Goal: Task Accomplishment & Management: Use online tool/utility

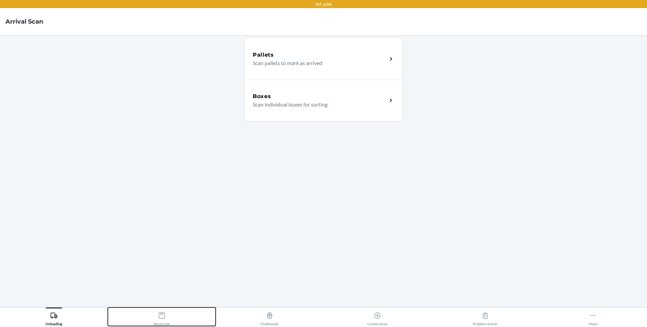
click at [162, 317] on icon at bounding box center [161, 315] width 7 height 7
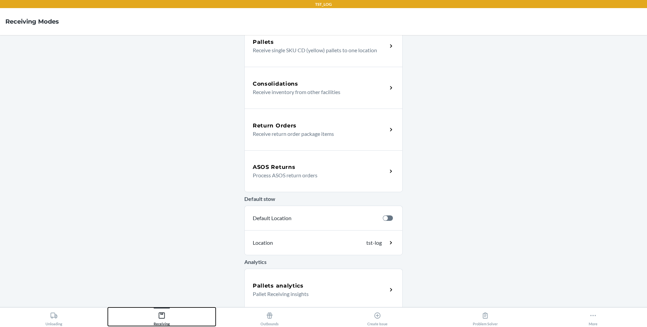
scroll to position [146, 0]
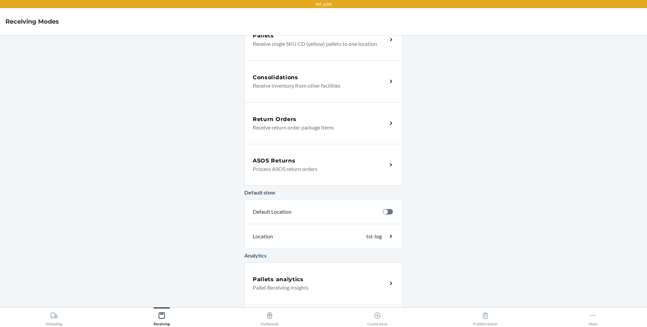
click at [305, 157] on div "ASOS Returns" at bounding box center [320, 161] width 134 height 8
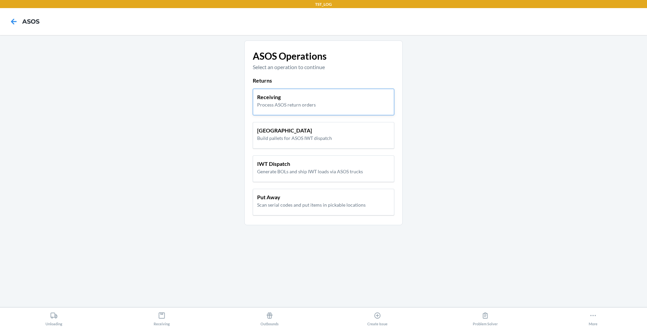
click at [309, 93] on p "Receiving" at bounding box center [286, 97] width 59 height 8
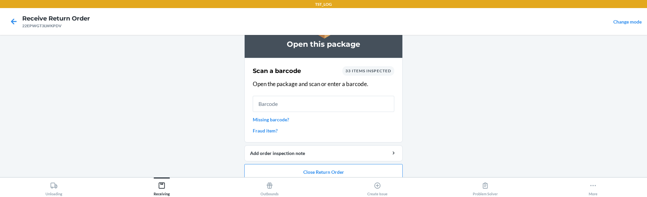
scroll to position [46, 0]
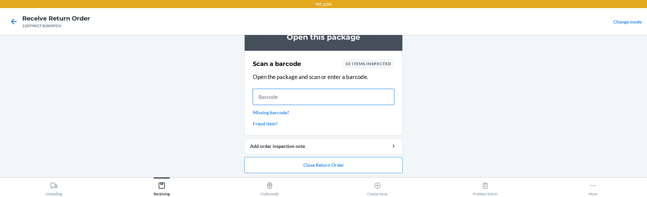
click at [321, 99] on input "text" at bounding box center [324, 97] width 142 height 16
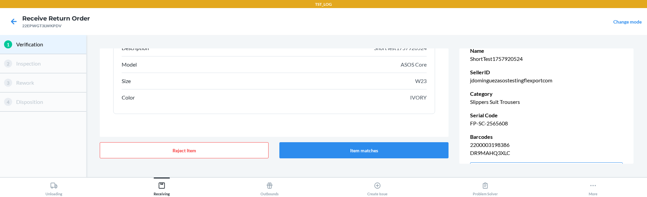
scroll to position [105, 0]
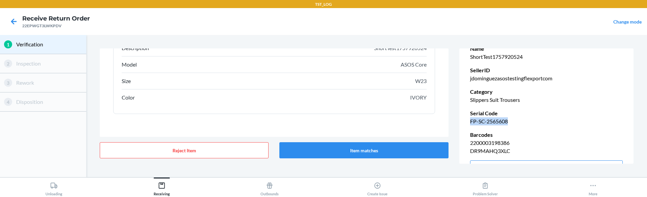
drag, startPoint x: 470, startPoint y: 119, endPoint x: 529, endPoint y: 119, distance: 59.0
click at [529, 119] on p "FP-SC-2565608" at bounding box center [546, 122] width 153 height 8
copy p "FP-SC-2565608"
click at [529, 119] on p "FP-SC-2565608" at bounding box center [546, 122] width 153 height 8
click at [389, 152] on button "Item matches" at bounding box center [363, 151] width 169 height 16
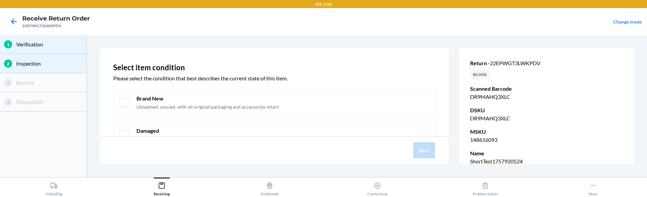
click at [334, 103] on div "Brand New Unopened, unused, with all original packaging and accessories intact." at bounding box center [282, 102] width 293 height 15
checkbox input "true"
click at [434, 153] on button "Next" at bounding box center [424, 151] width 22 height 16
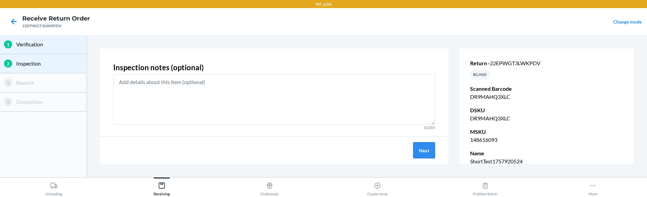
click at [434, 153] on button "Next" at bounding box center [424, 151] width 22 height 16
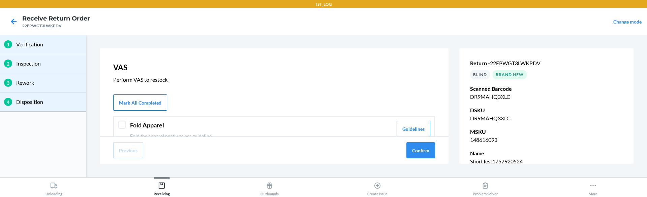
click at [142, 101] on button "Mark All Completed" at bounding box center [140, 103] width 54 height 16
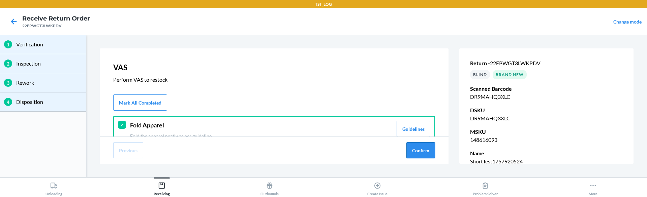
click at [417, 153] on button "Confirm" at bounding box center [420, 151] width 29 height 16
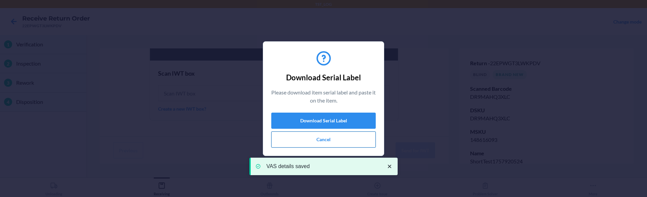
click at [333, 138] on button "Cancel" at bounding box center [323, 140] width 104 height 16
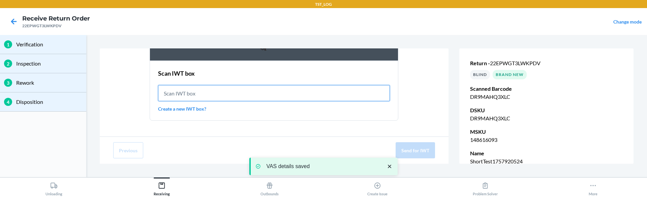
click at [275, 91] on input "text" at bounding box center [274, 93] width 232 height 16
click at [180, 107] on link "Create a new IWT box?" at bounding box center [274, 108] width 232 height 7
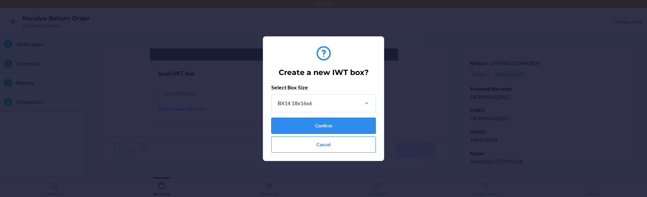
click at [320, 123] on button "Confirm" at bounding box center [323, 126] width 104 height 16
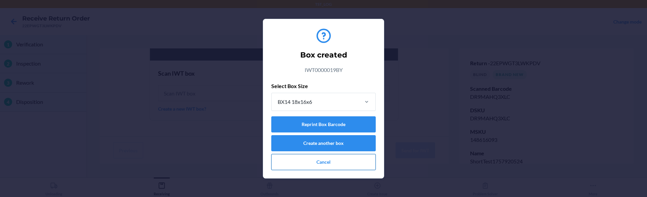
click at [342, 162] on button "Cancel" at bounding box center [323, 162] width 104 height 16
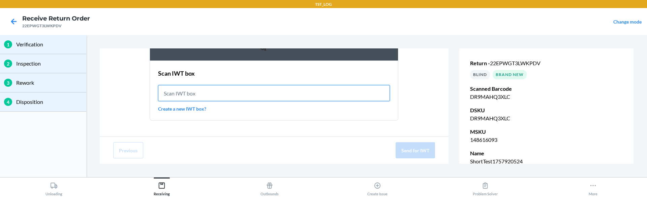
click at [255, 99] on input "text" at bounding box center [274, 93] width 232 height 16
paste input "IWT0000019BY"
type input "IWT0000019BY"
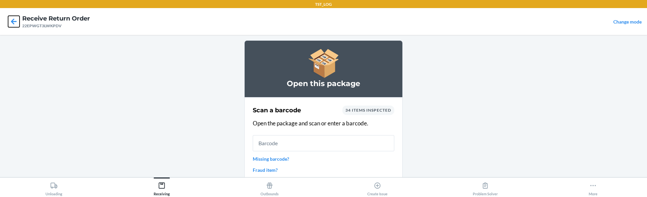
click at [11, 22] on icon at bounding box center [14, 22] width 6 height 6
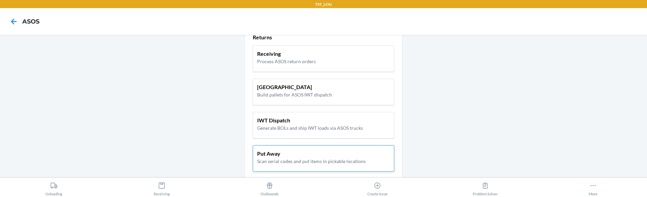
click at [260, 154] on p "Put Away" at bounding box center [311, 154] width 108 height 8
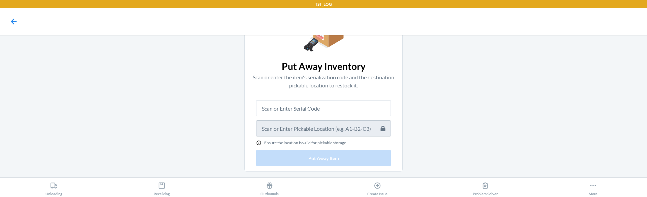
scroll to position [35, 0]
click at [273, 112] on input "text" at bounding box center [323, 109] width 135 height 16
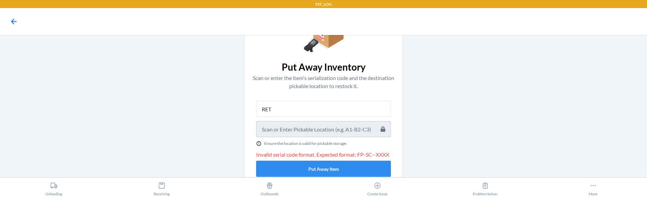
type input "RE"
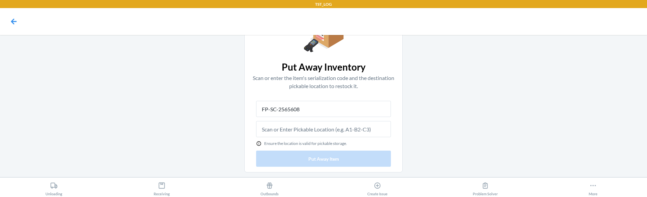
type input "FP-SC-2565608"
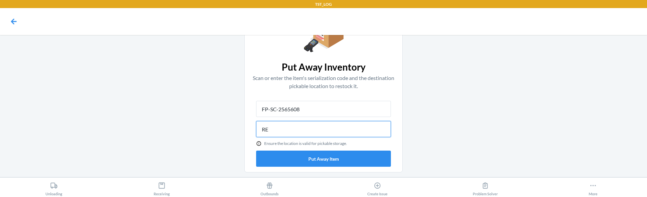
type input "R"
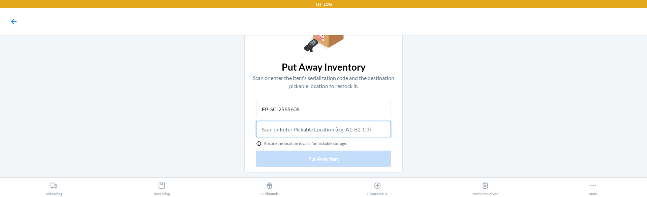
paste input "RET-PRE-RESTOCK-1"
type input "RET-PRE-RESTOCK-1"
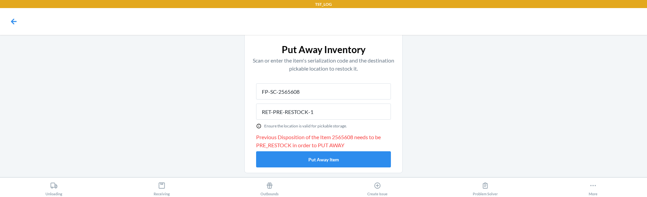
scroll to position [53, 0]
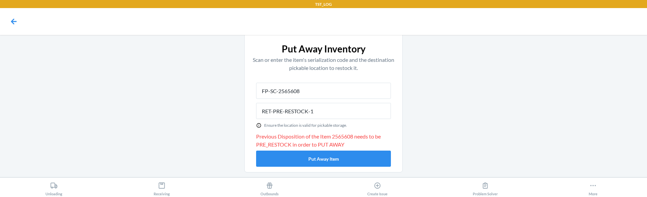
click at [215, 147] on main "Put Away Inventory Scan or enter the item's serialization code and the destinat…" at bounding box center [323, 106] width 647 height 143
click at [14, 27] on icon at bounding box center [13, 21] width 11 height 11
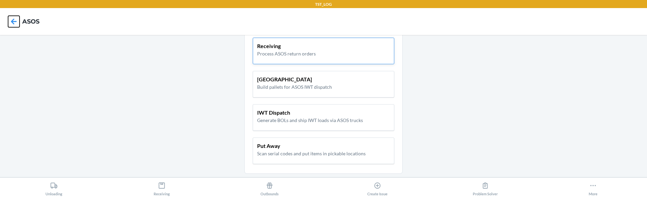
scroll to position [25, 0]
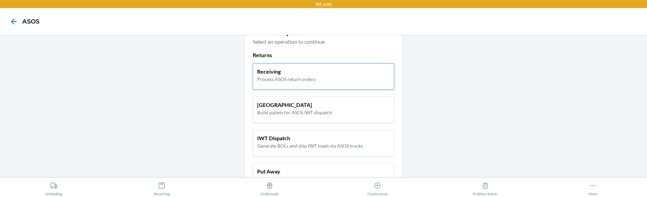
click at [279, 68] on p "Receiving" at bounding box center [286, 72] width 59 height 8
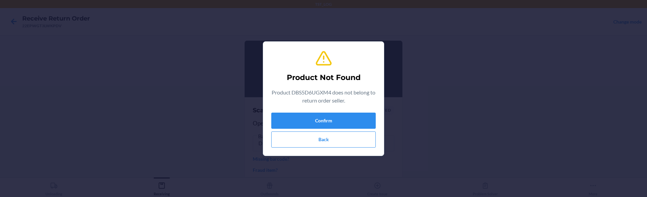
click at [339, 61] on div "Product Not Found Product DBS5D6UGXM4 does not belong to return order seller. C…" at bounding box center [323, 98] width 104 height 103
click at [318, 121] on button "Confirm" at bounding box center [323, 121] width 104 height 16
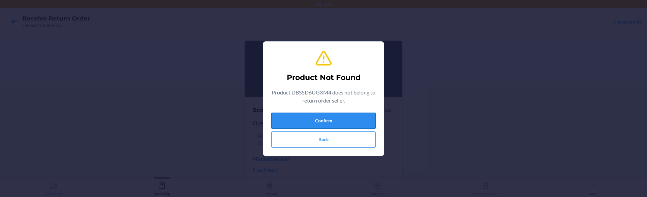
click at [318, 121] on button "Confirm" at bounding box center [323, 121] width 104 height 16
click at [299, 97] on p "Product DBS5D6UGXM4 does not belong to return order seller." at bounding box center [323, 97] width 104 height 16
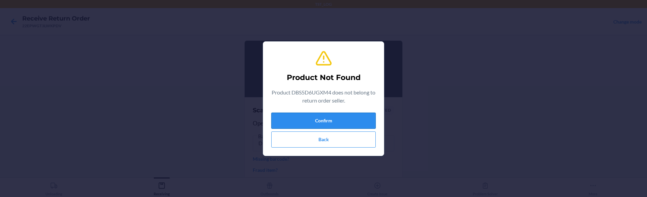
click at [314, 120] on button "Confirm" at bounding box center [323, 121] width 104 height 16
click at [294, 145] on button "Back" at bounding box center [323, 140] width 104 height 16
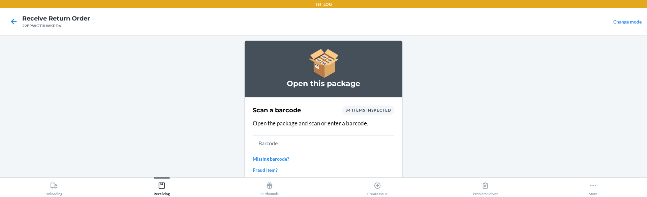
click at [232, 131] on main "Open this package Scan a barcode 34 items inspected Open the package and scan o…" at bounding box center [323, 106] width 647 height 143
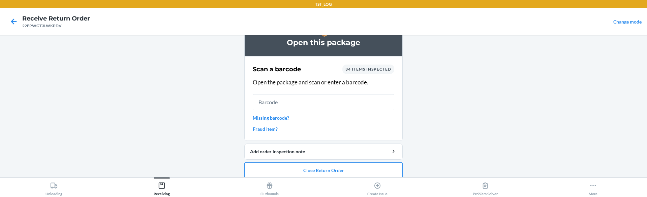
scroll to position [38, 0]
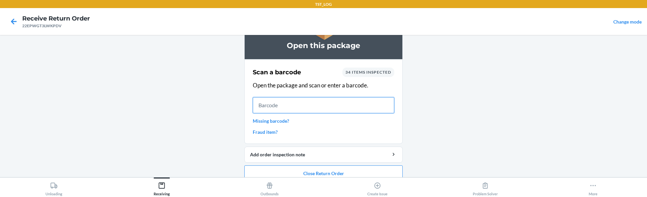
click at [315, 101] on input "text" at bounding box center [324, 105] width 142 height 16
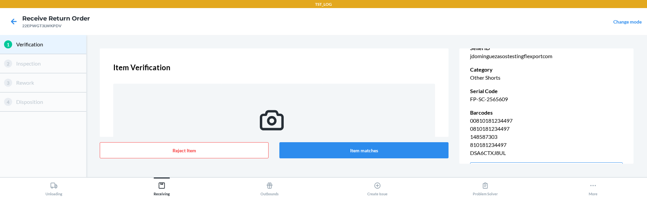
scroll to position [127, 0]
drag, startPoint x: 469, startPoint y: 98, endPoint x: 519, endPoint y: 99, distance: 49.5
click at [519, 99] on div "Return - 22EPWGT3LWKPDV BLIND Scanned Barcode DSA6CTXJ8UL DSKU DSA6CTXJ8UL MSKU…" at bounding box center [546, 55] width 174 height 274
copy p "FP-SC-2565609"
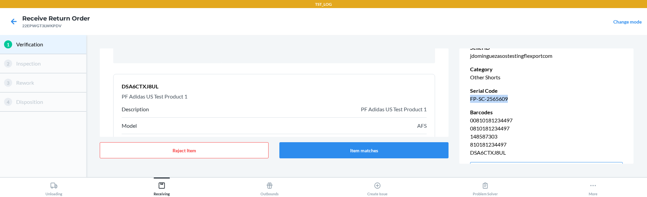
scroll to position [162, 0]
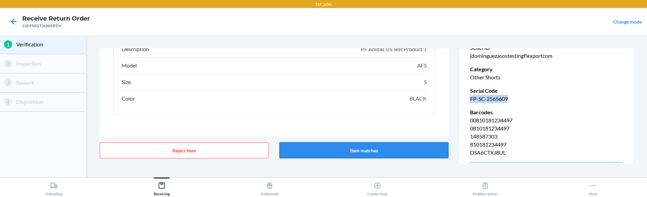
click at [361, 152] on button "Item matches" at bounding box center [363, 151] width 169 height 16
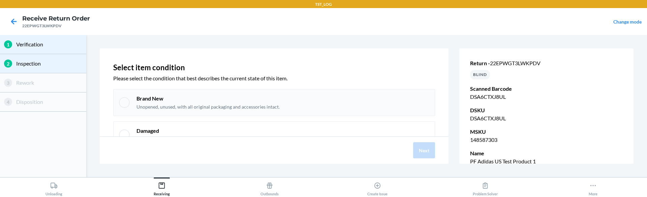
click at [298, 102] on div "Brand New Unopened, unused, with all original packaging and accessories intact." at bounding box center [282, 102] width 293 height 15
checkbox input "true"
click at [427, 150] on button "Next" at bounding box center [424, 151] width 22 height 16
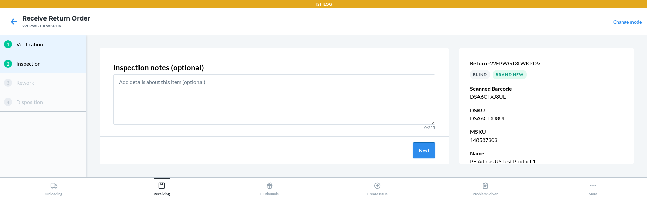
click at [427, 150] on button "Next" at bounding box center [424, 151] width 22 height 16
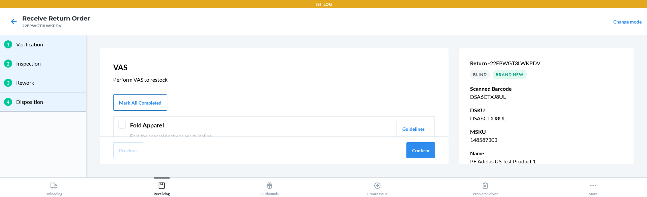
click at [147, 109] on button "Mark All Completed" at bounding box center [140, 103] width 54 height 16
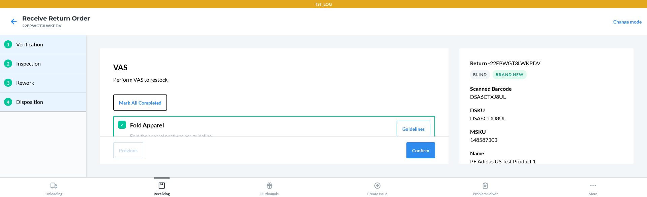
scroll to position [25, 0]
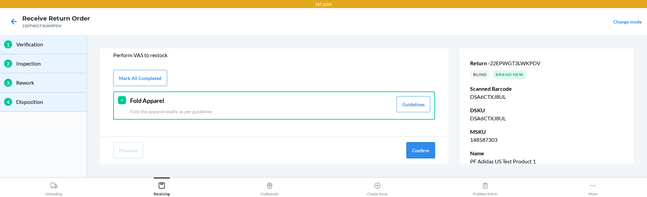
click at [429, 154] on button "Confirm" at bounding box center [420, 151] width 29 height 16
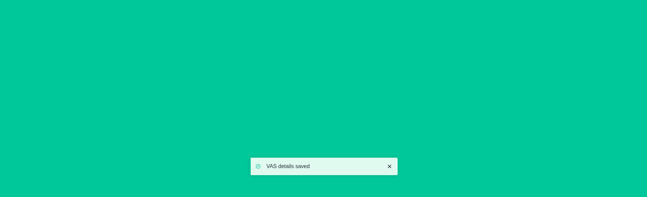
scroll to position [35, 0]
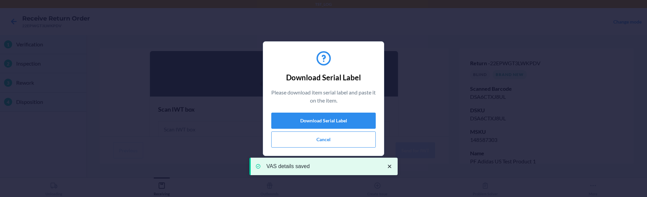
click at [343, 144] on div "VAS details saved" at bounding box center [323, 167] width 148 height 50
click at [330, 139] on button "Cancel" at bounding box center [323, 140] width 104 height 16
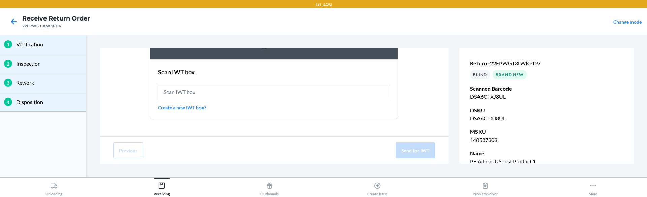
scroll to position [73, 0]
click at [186, 119] on div "Send item for IWT Scan IWT box Create a new IWT box?" at bounding box center [274, 56] width 322 height 135
click at [128, 97] on div "Send item for IWT Scan IWT box Create a new IWT box?" at bounding box center [274, 56] width 322 height 135
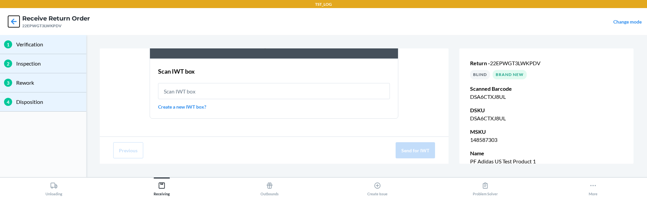
click at [14, 20] on icon at bounding box center [13, 21] width 11 height 11
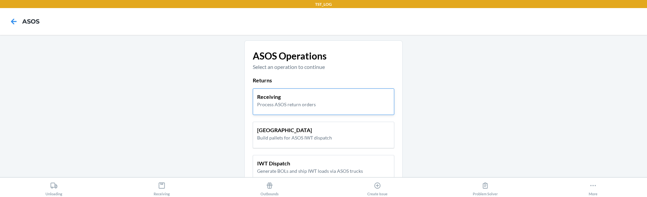
click at [259, 99] on p "Receiving" at bounding box center [286, 97] width 59 height 8
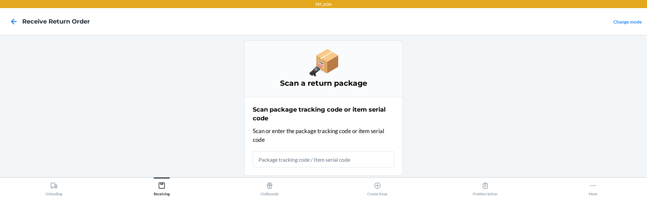
click at [321, 158] on input "text" at bounding box center [324, 160] width 142 height 16
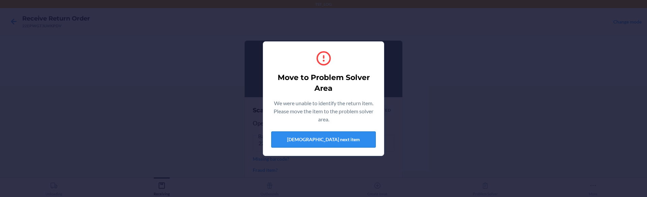
click at [318, 142] on button "[DEMOGRAPHIC_DATA] next item" at bounding box center [323, 140] width 104 height 16
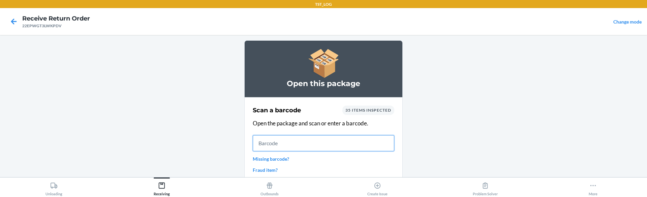
click at [294, 145] on input "text" at bounding box center [324, 143] width 142 height 16
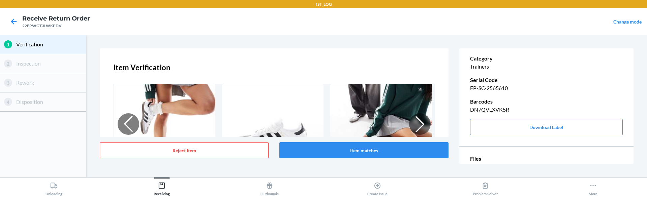
scroll to position [126, 0]
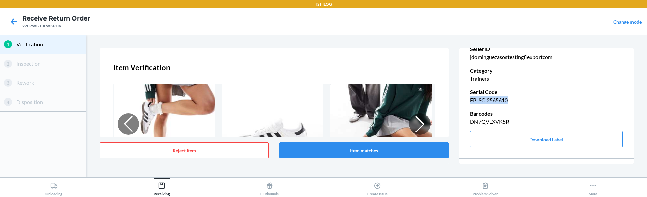
drag, startPoint x: 468, startPoint y: 98, endPoint x: 517, endPoint y: 98, distance: 48.5
click at [517, 98] on div "Return - 22EPWGT3LWKPDV BLIND Scanned Barcode DN7QVLXVK5R DSKU DN7QVLXVK5R MSKU…" at bounding box center [546, 40] width 174 height 241
copy p "FP-SC-2565610"
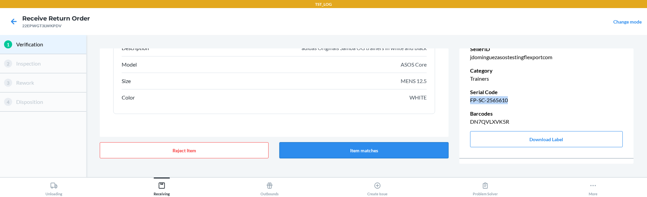
click at [341, 154] on button "Item matches" at bounding box center [363, 151] width 169 height 16
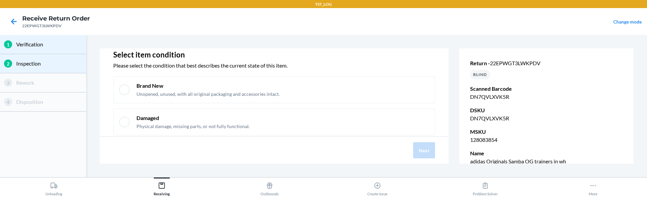
scroll to position [15, 0]
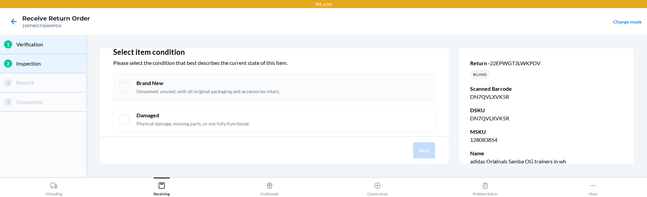
click at [344, 98] on div "Brand New Unopened, unused, with all original packaging and accessories intact." at bounding box center [274, 87] width 322 height 27
checkbox input "true"
click at [437, 150] on div "Next" at bounding box center [274, 150] width 349 height 27
click at [426, 152] on button "Next" at bounding box center [424, 151] width 22 height 16
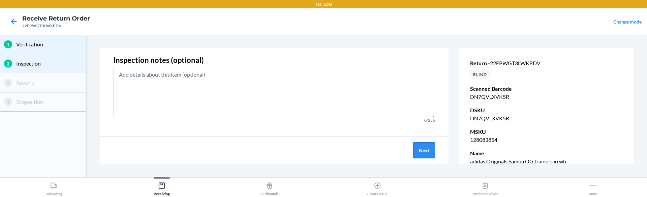
click at [426, 152] on button "Next" at bounding box center [424, 151] width 22 height 16
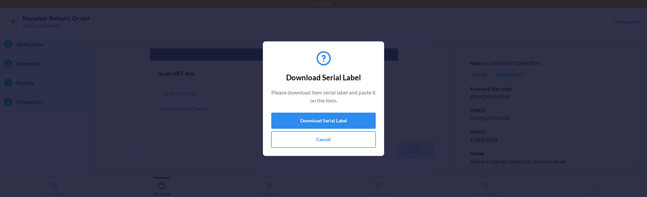
scroll to position [62, 0]
click at [334, 144] on button "Cancel" at bounding box center [323, 140] width 104 height 16
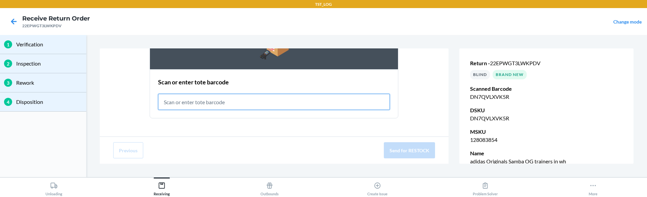
click at [293, 100] on input "text" at bounding box center [274, 102] width 232 height 16
paste input "RET-PRE-RESTOCK-1"
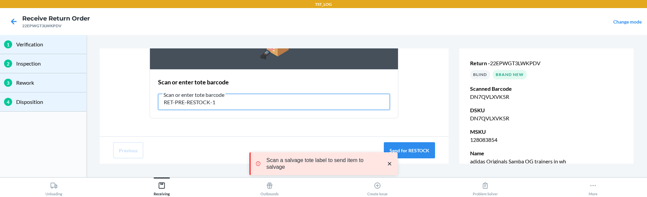
type input "RET-PRE-RESTOCK-1"
click at [359, 127] on div "Send item for RESTOCK Scan or enter tote barcode Scan or enter tote barcode RET…" at bounding box center [274, 93] width 349 height 88
click at [391, 163] on icon "close toast" at bounding box center [389, 164] width 7 height 7
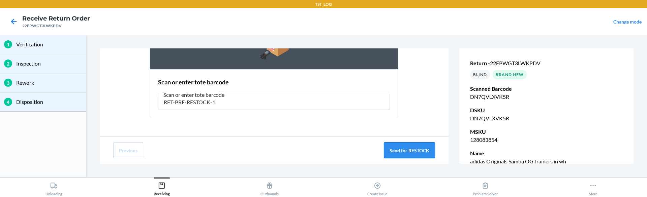
click at [409, 153] on button "Send for RESTOCK" at bounding box center [409, 151] width 51 height 16
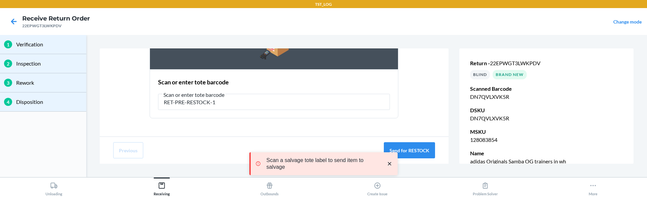
click at [391, 163] on icon "close toast" at bounding box center [389, 164] width 7 height 7
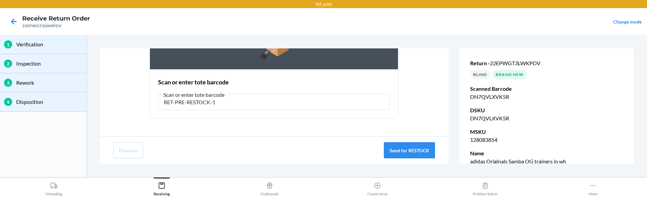
click at [403, 116] on div "Send item for RESTOCK Scan or enter tote barcode Scan or enter tote barcode RET…" at bounding box center [274, 62] width 322 height 124
click at [402, 153] on button "Send for RESTOCK" at bounding box center [409, 151] width 51 height 16
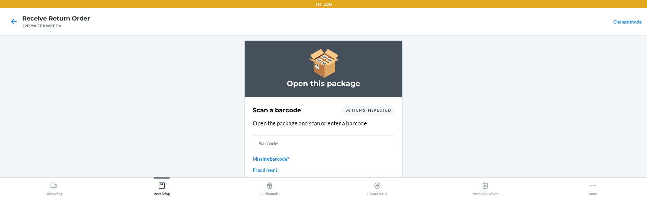
click at [272, 88] on h3 "Open this package" at bounding box center [324, 84] width 142 height 11
